Goal: Task Accomplishment & Management: Manage account settings

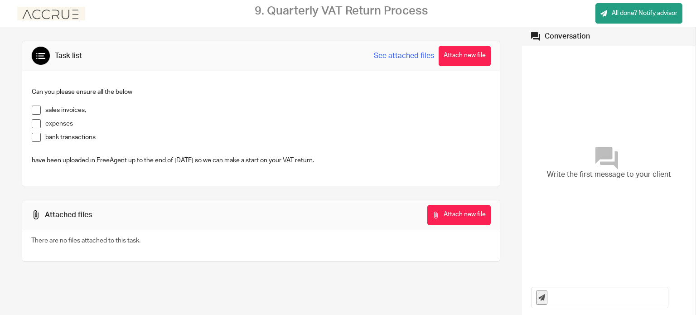
click at [37, 111] on span at bounding box center [36, 110] width 9 height 9
click at [34, 122] on span at bounding box center [36, 123] width 9 height 9
click at [36, 138] on span at bounding box center [36, 137] width 9 height 9
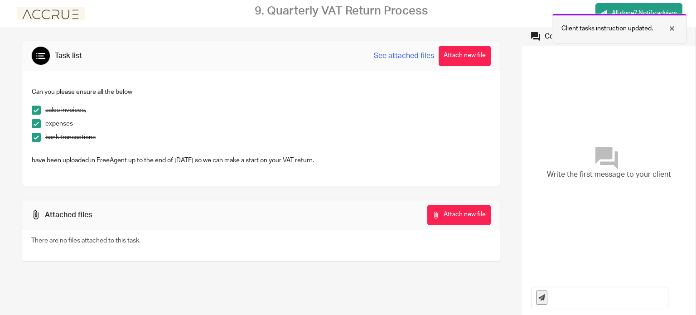
click at [669, 29] on div at bounding box center [665, 28] width 24 height 11
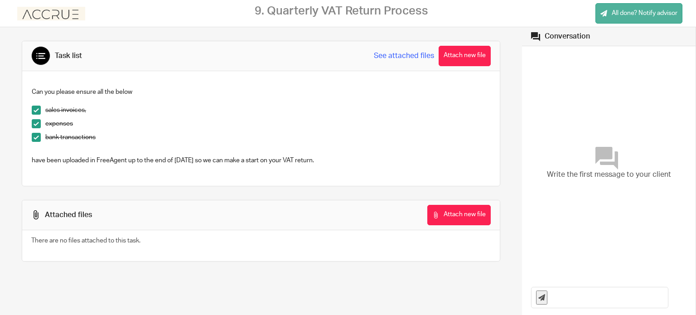
click at [669, 18] on link "All done? Notify advisor" at bounding box center [639, 13] width 87 height 20
click at [614, 22] on link "All done? Notify advisor" at bounding box center [639, 13] width 87 height 20
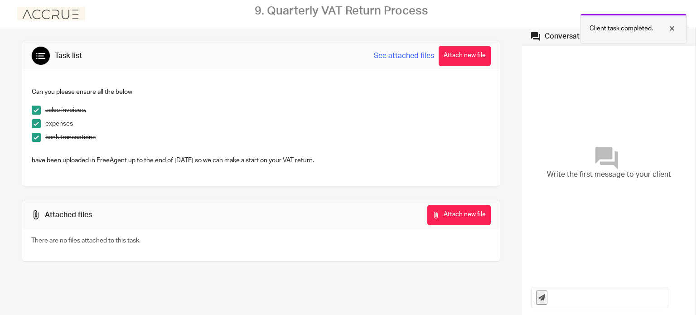
click at [679, 29] on div "Client task completed." at bounding box center [633, 29] width 107 height 30
